Goal: Information Seeking & Learning: Find specific page/section

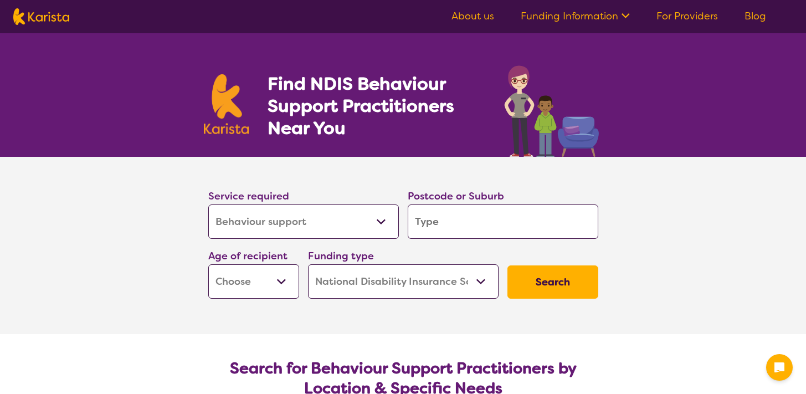
select select "Behaviour support"
select select "NDIS"
select select "Behaviour support"
select select "NDIS"
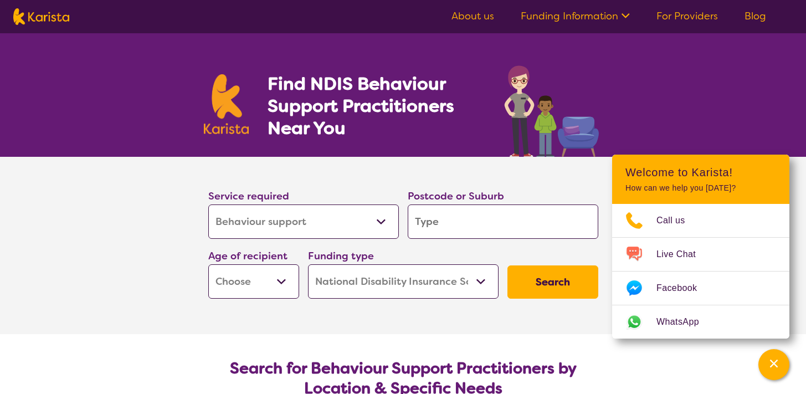
click at [449, 225] on input "search" at bounding box center [503, 221] width 191 height 34
click at [400, 258] on div "Funding type Home Care Package (HCP) National Disability Insurance Scheme (NDIS…" at bounding box center [403, 273] width 191 height 51
click at [470, 230] on input "search" at bounding box center [503, 221] width 191 height 34
type input "r"
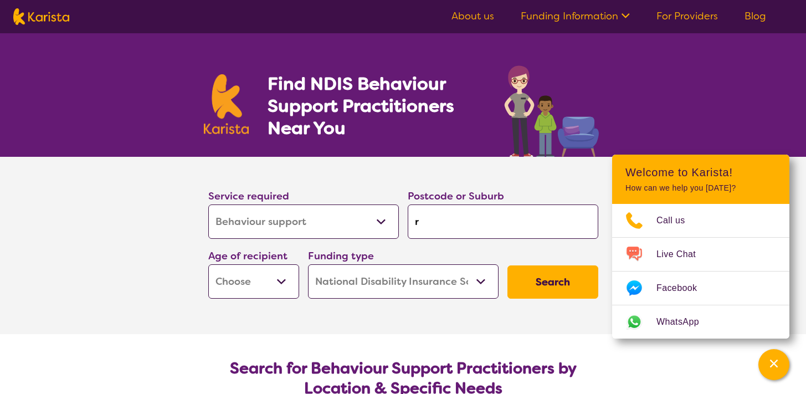
type input "ro"
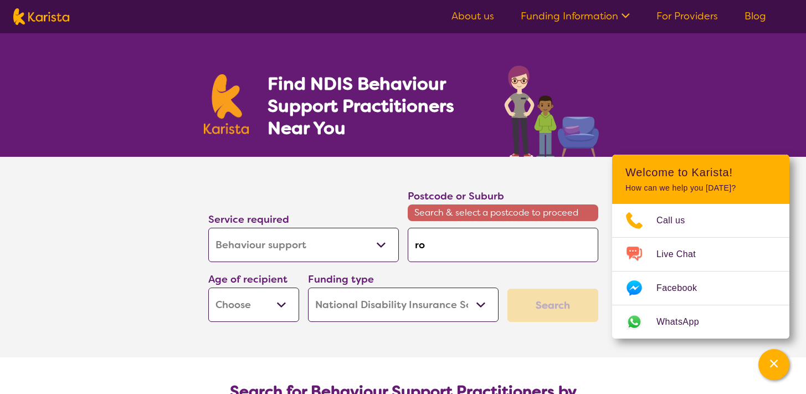
type input "ros"
type input "rose"
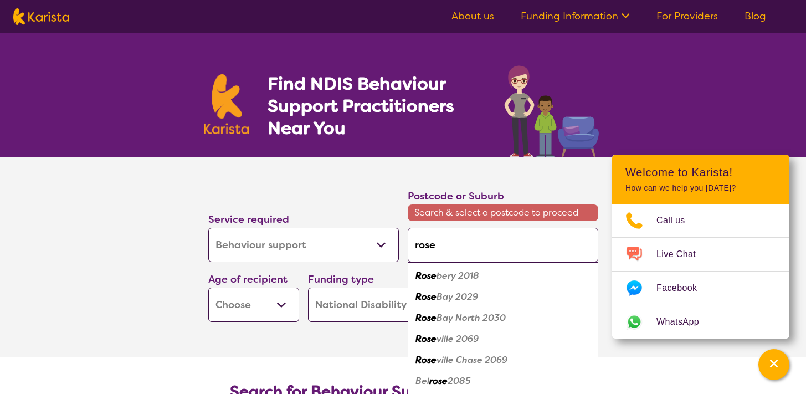
type input "rosem"
type input "roseme"
type input "rosemea"
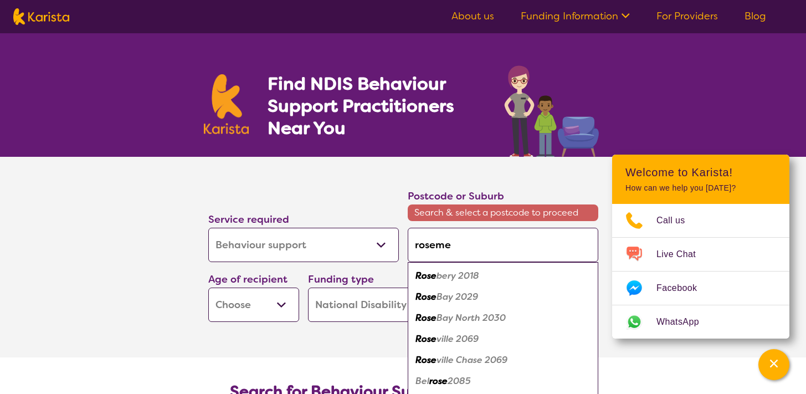
type input "rosemea"
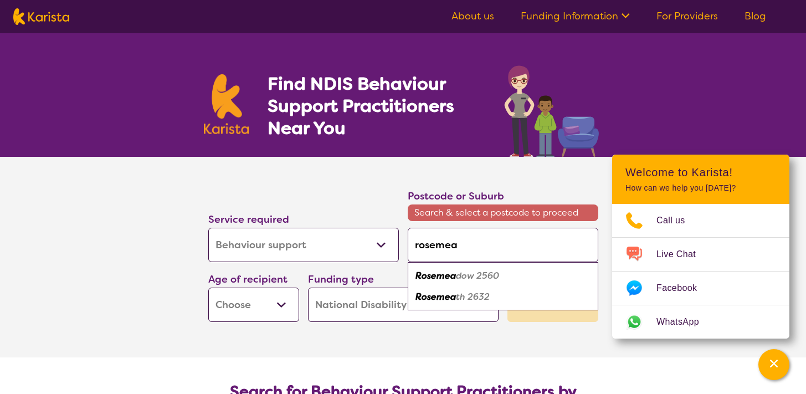
click at [469, 278] on em "dow 2560" at bounding box center [477, 276] width 43 height 12
type input "2560"
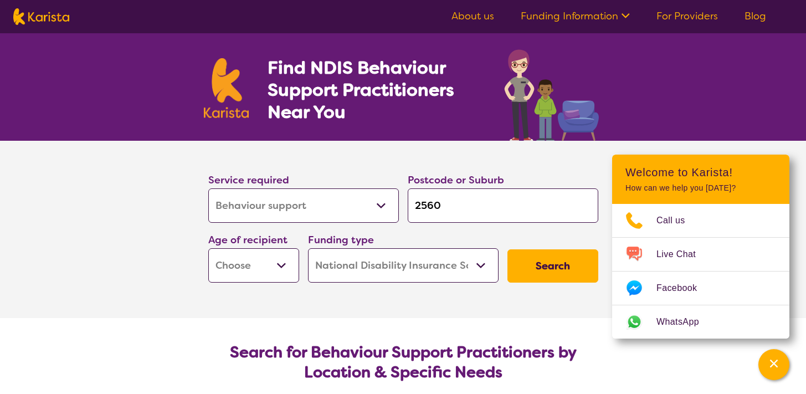
scroll to position [48, 0]
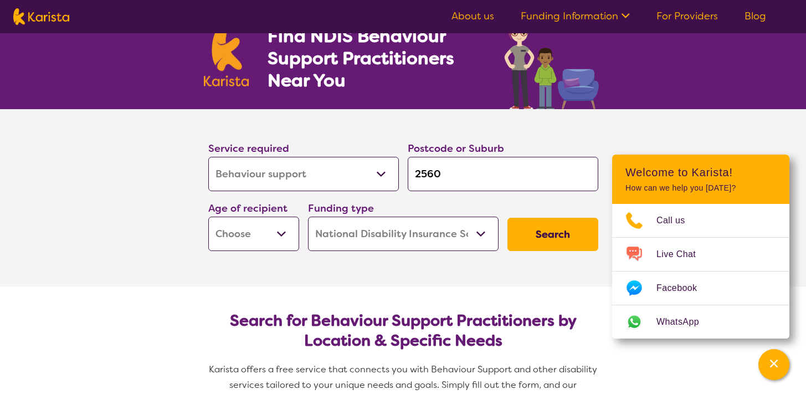
click at [538, 229] on button "Search" at bounding box center [552, 234] width 91 height 33
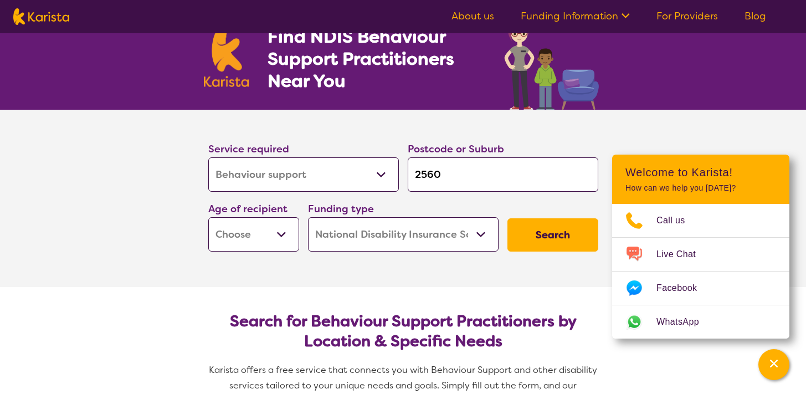
scroll to position [0, 0]
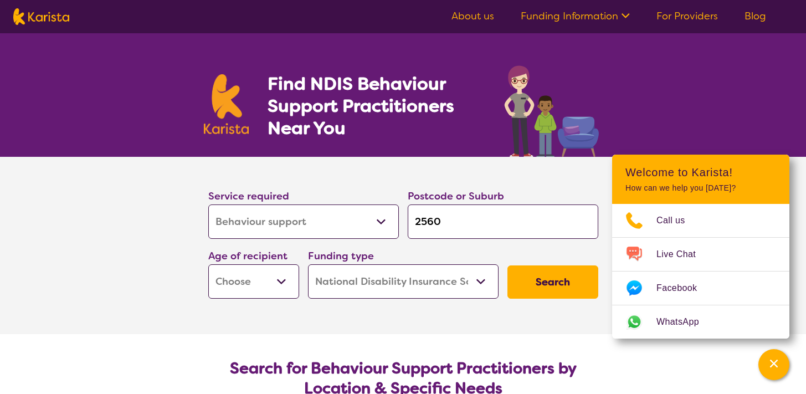
click at [257, 275] on select "Early Childhood - 0 to 9 Child - 10 to 11 Adolescent - 12 to 17 Adult - 18 to 6…" at bounding box center [253, 281] width 91 height 34
select select "AS"
click at [208, 264] on select "Early Childhood - 0 to 9 Child - 10 to 11 Adolescent - 12 to 17 Adult - 18 to 6…" at bounding box center [253, 281] width 91 height 34
select select "AS"
click at [525, 279] on button "Search" at bounding box center [552, 281] width 91 height 33
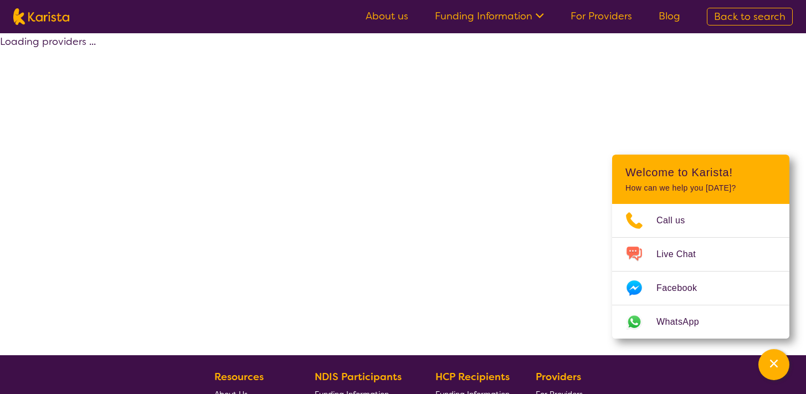
select select "by_score"
